Goal: Entertainment & Leisure: Consume media (video, audio)

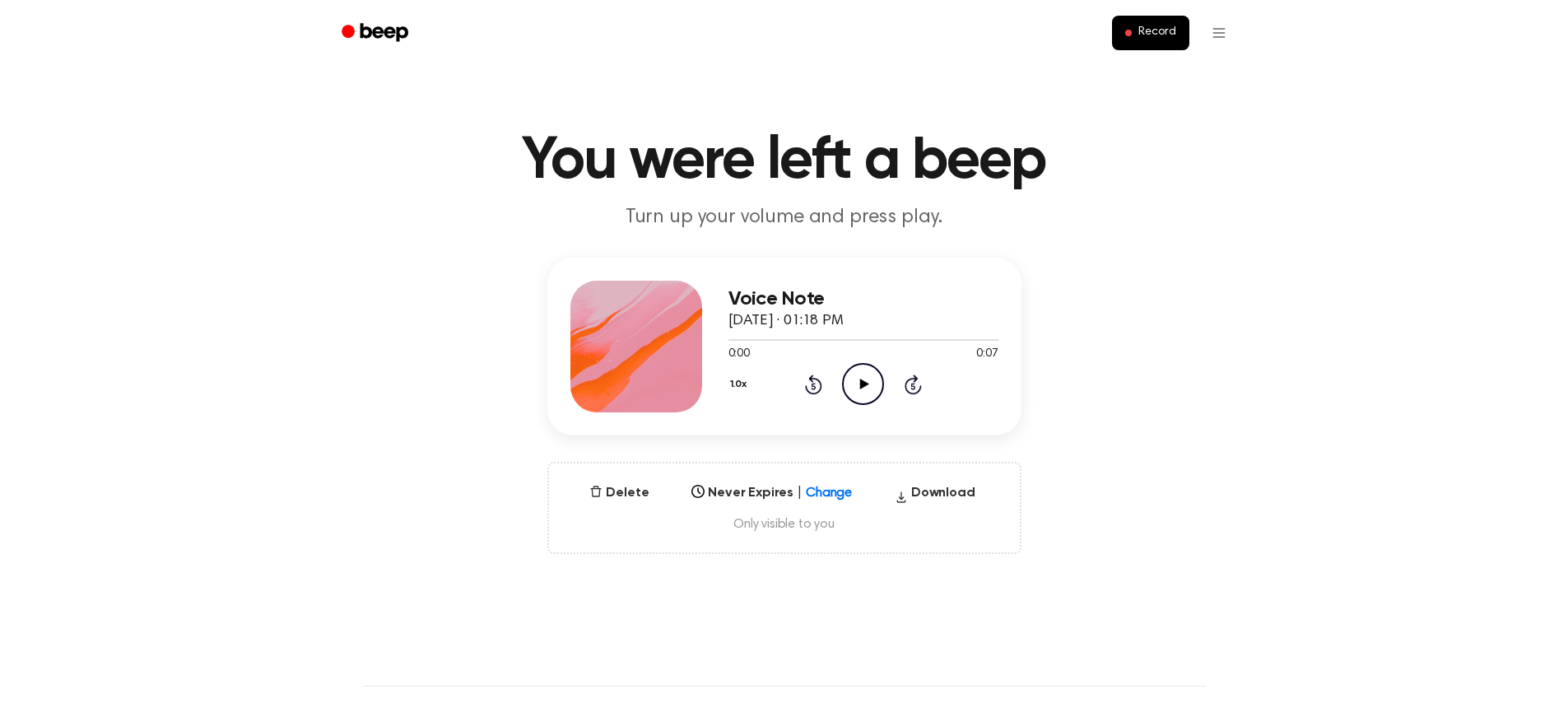
click at [874, 384] on icon "Play Audio" at bounding box center [863, 384] width 42 height 42
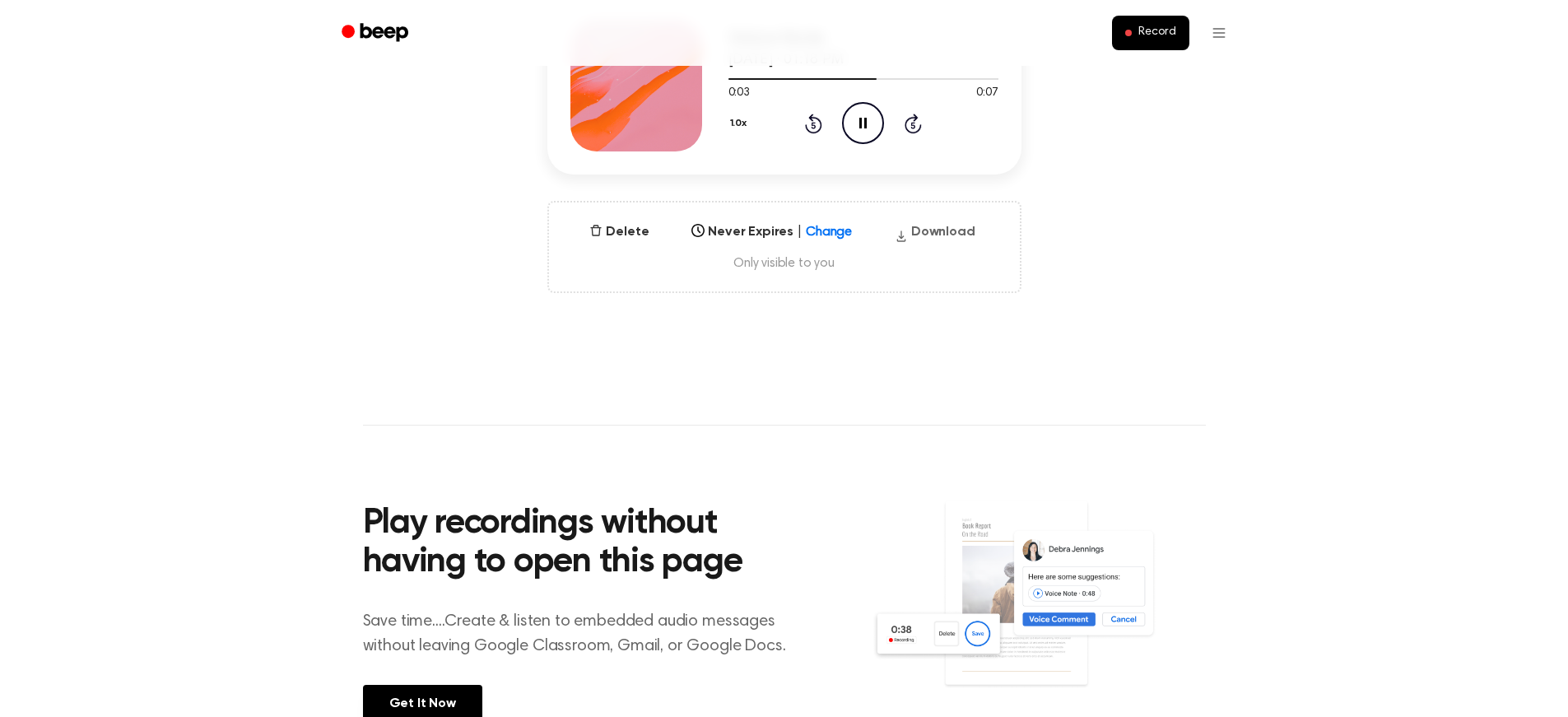
scroll to position [82, 0]
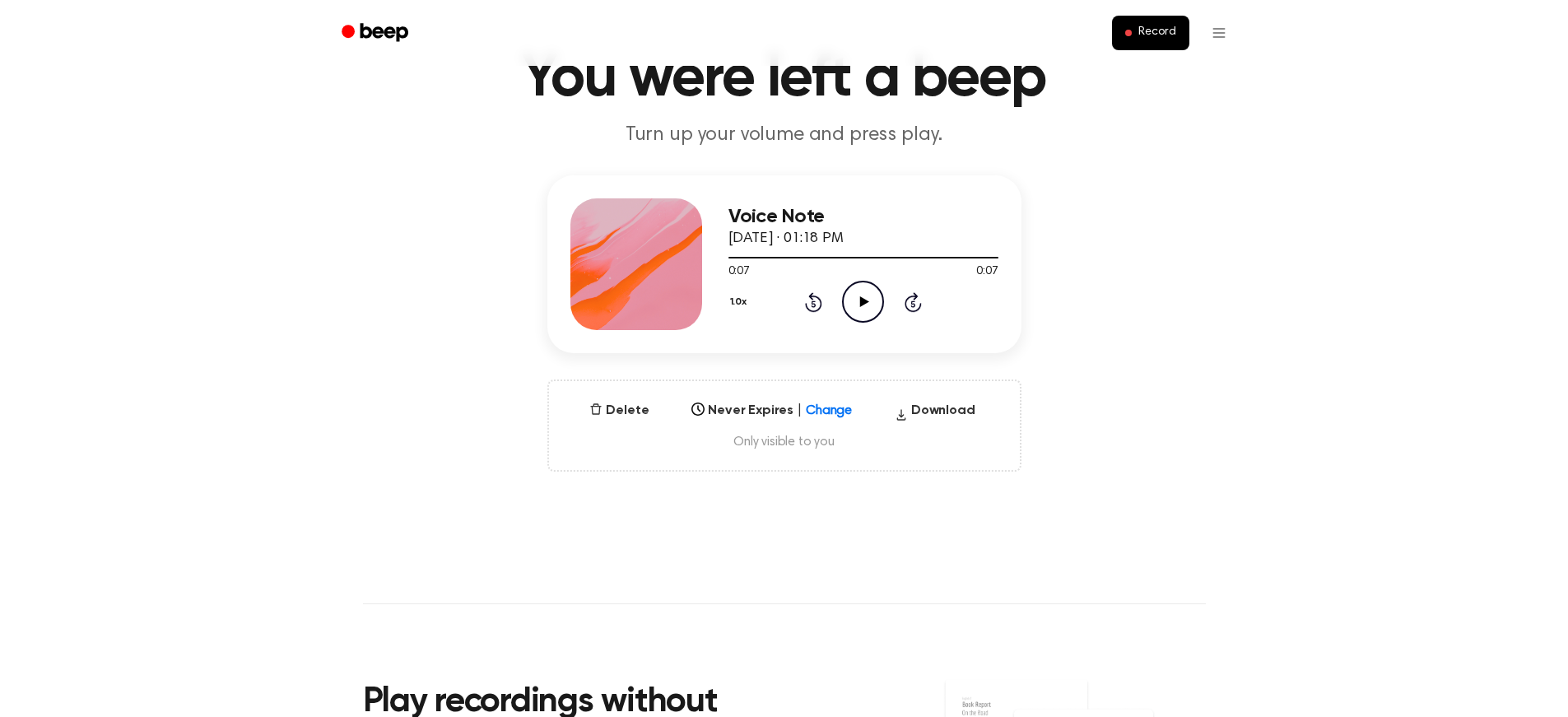
click at [866, 297] on icon "Play Audio" at bounding box center [863, 301] width 42 height 42
click at [862, 298] on icon at bounding box center [865, 302] width 9 height 11
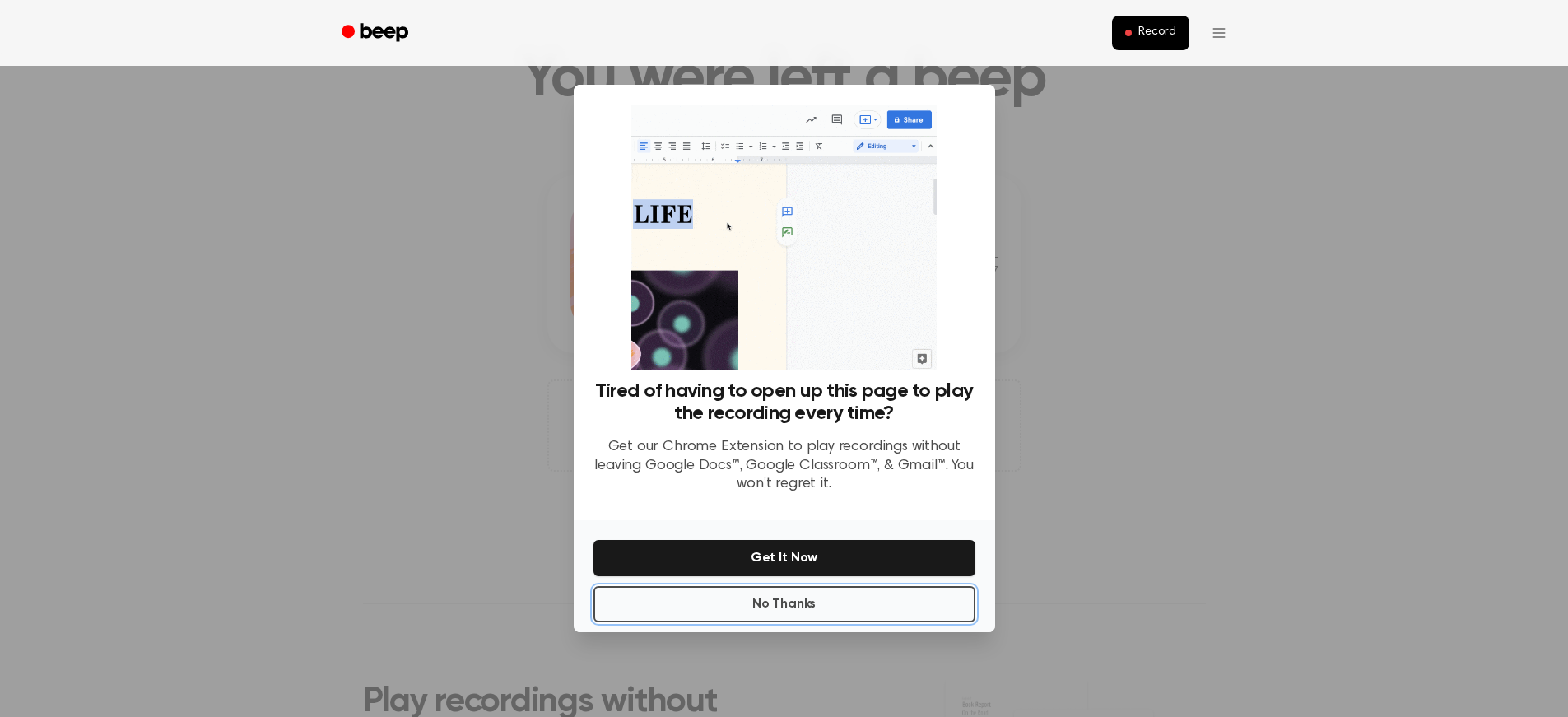
click at [784, 606] on button "No Thanks" at bounding box center [784, 604] width 382 height 36
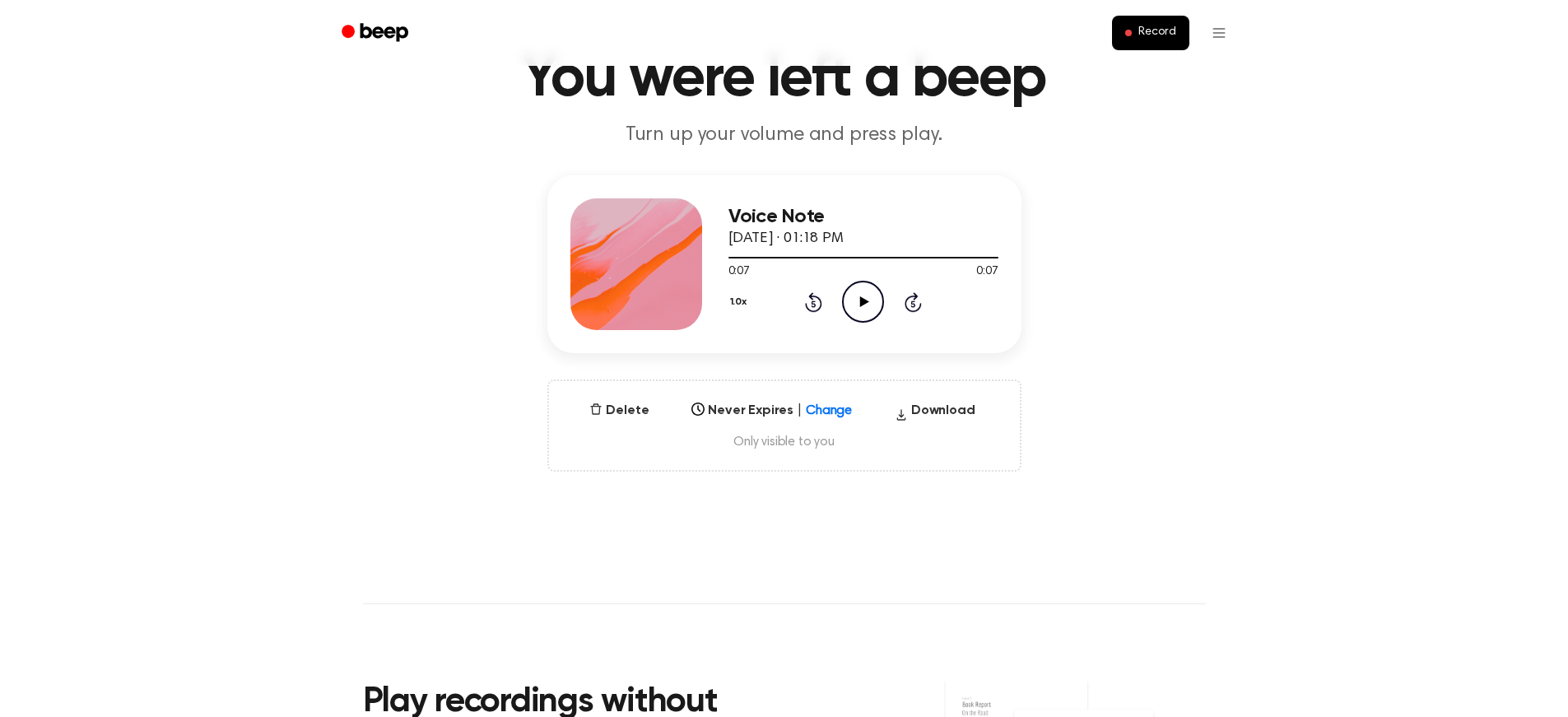
click at [861, 308] on icon "Play Audio" at bounding box center [863, 301] width 42 height 42
click at [757, 253] on div at bounding box center [863, 257] width 270 height 13
click at [866, 311] on icon "Play Audio" at bounding box center [863, 301] width 42 height 42
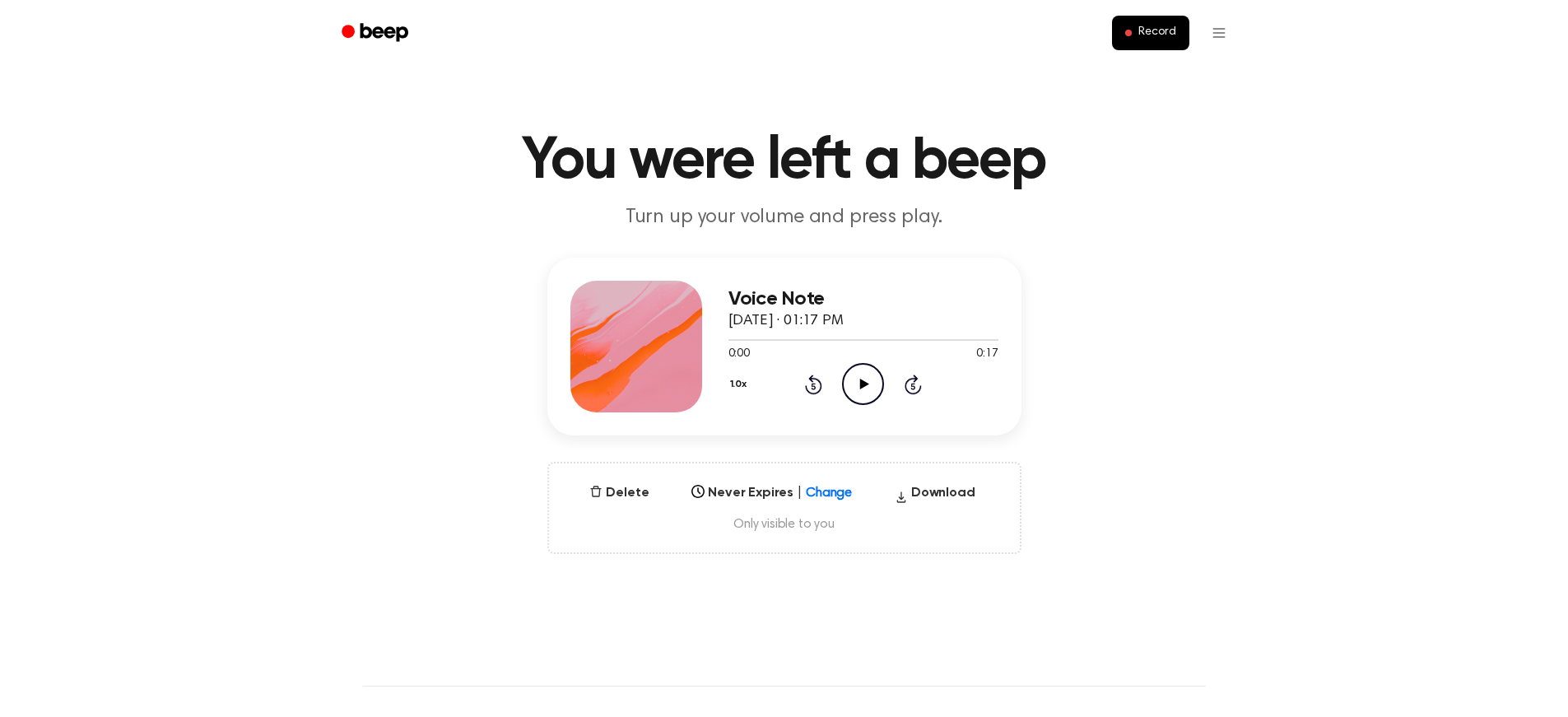
click at [875, 384] on icon "Play Audio" at bounding box center [863, 384] width 42 height 42
click at [746, 343] on div at bounding box center [863, 339] width 270 height 13
click at [869, 375] on icon "Play Audio" at bounding box center [863, 384] width 42 height 42
